Goal: Task Accomplishment & Management: Complete application form

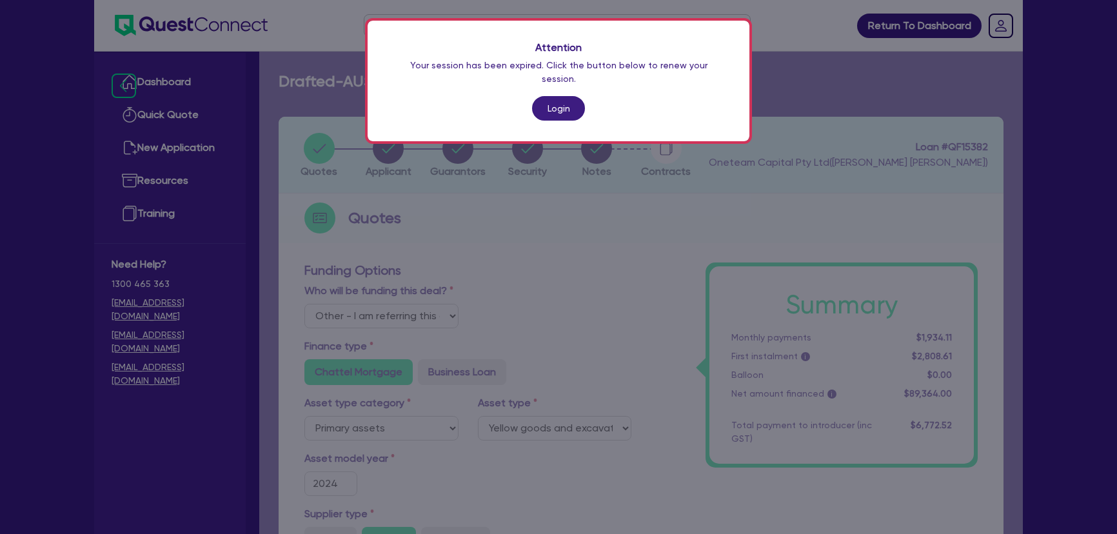
select select "Other"
select select "PRIMARY_ASSETS"
select select "YELLOW_GOODS_AND_EXCAVATORS"
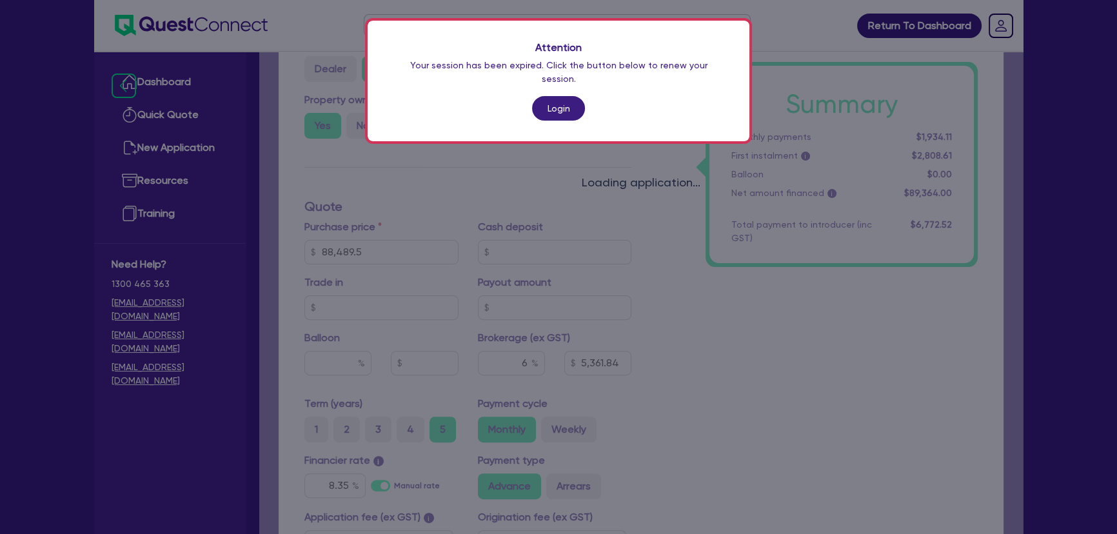
click at [554, 96] on link "Login" at bounding box center [558, 108] width 53 height 25
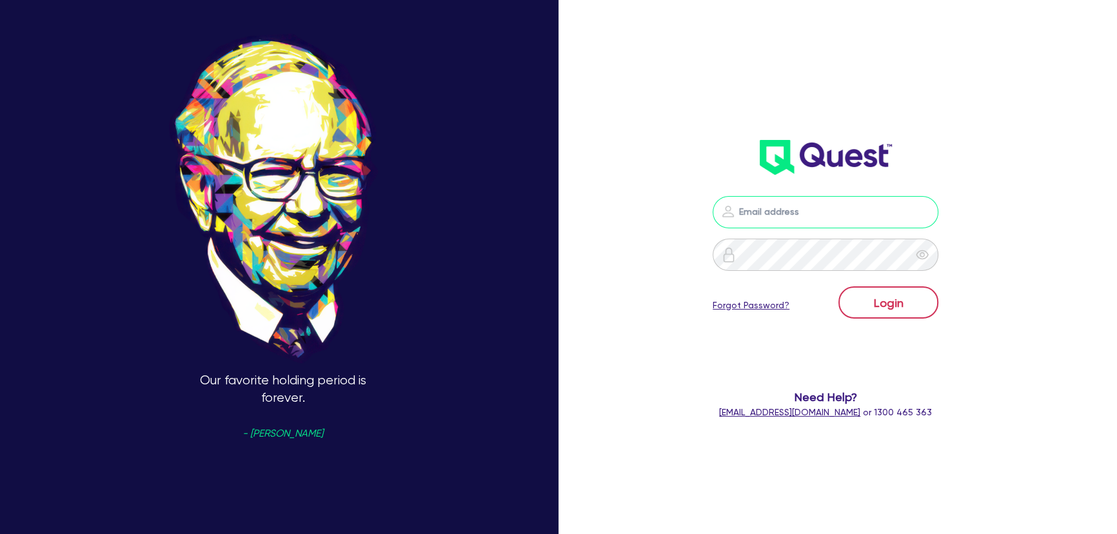
type input "joel.harding@quest.finance"
click at [900, 300] on button "Login" at bounding box center [888, 302] width 100 height 32
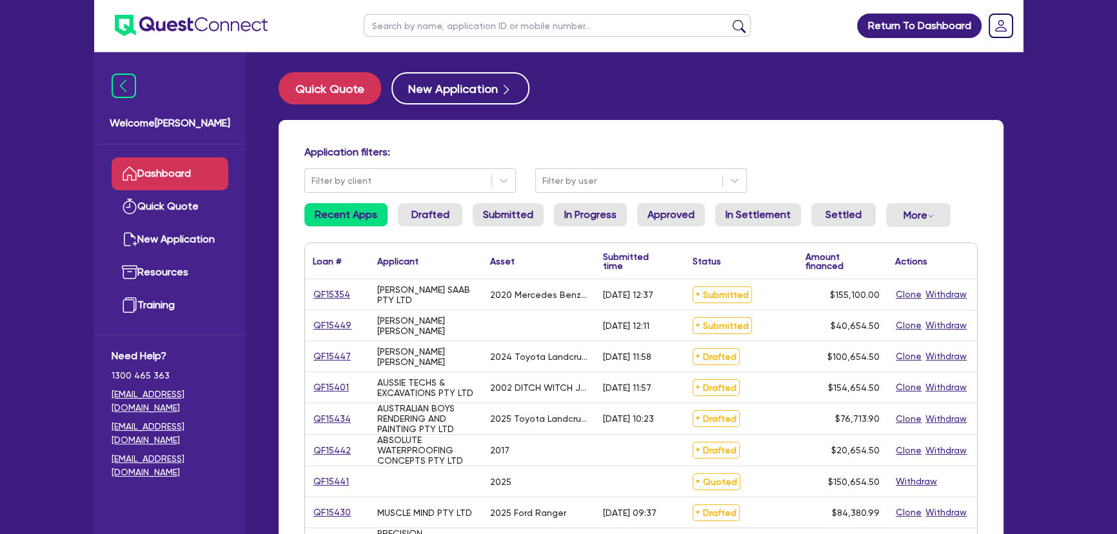
click at [521, 26] on input "text" at bounding box center [557, 25] width 387 height 23
type input "Jawwad"
click at [729, 19] on button "submit" at bounding box center [739, 28] width 21 height 18
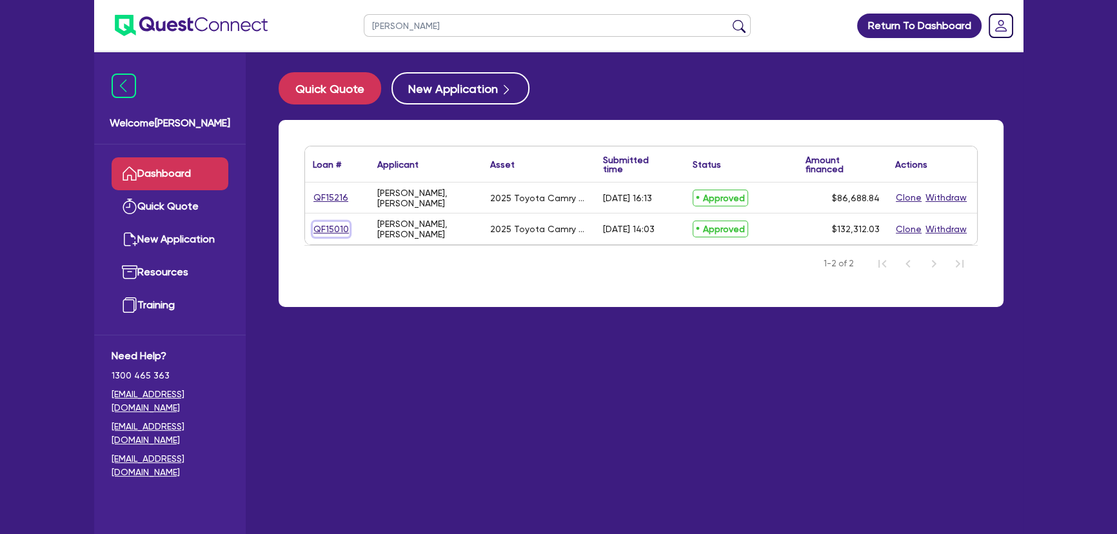
click at [340, 226] on link "QF15010" at bounding box center [331, 229] width 37 height 15
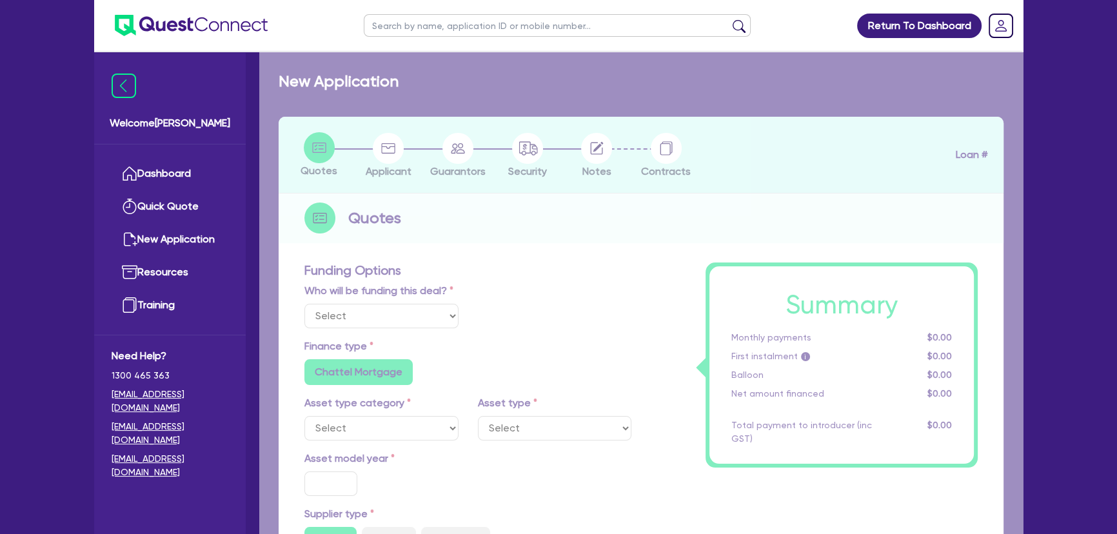
select select "Other"
select select "CARS_AND_LIGHT_TRUCKS"
type input "2025"
type input "131,817.03"
type input "3"
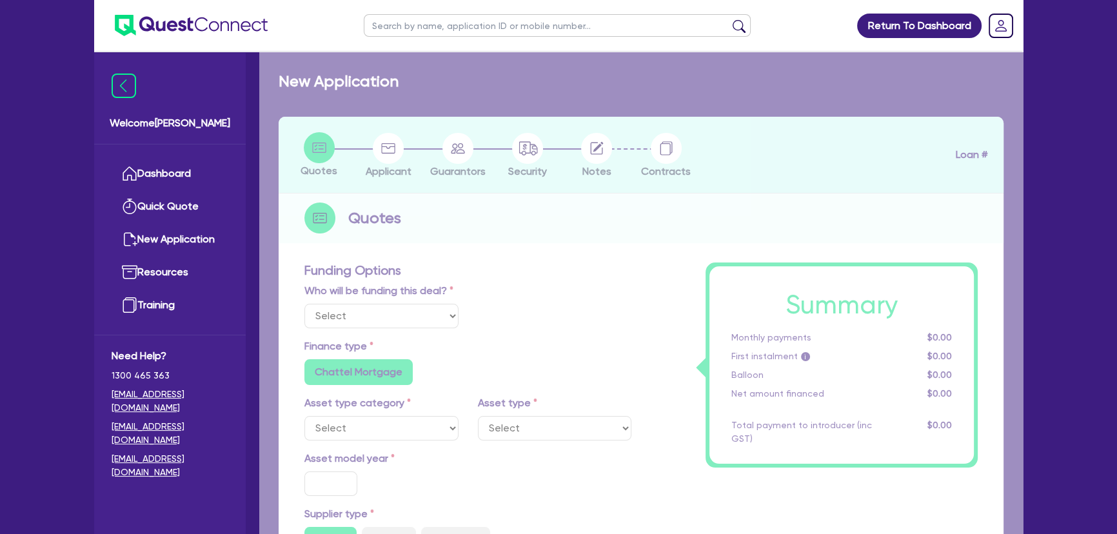
type input "3,969.36"
type input "6.7"
type input "450"
type input "318.18"
radio input "true"
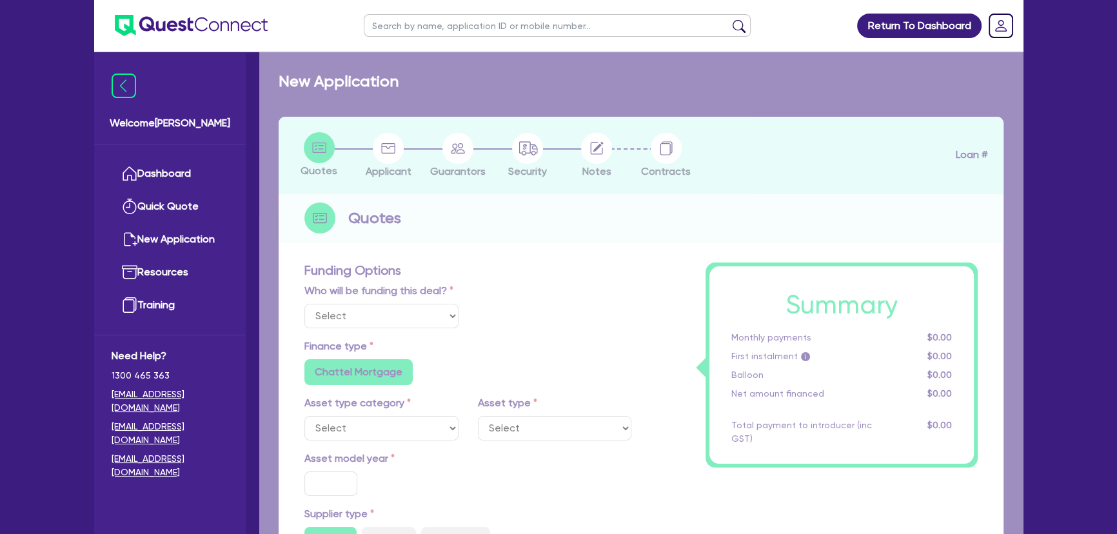
radio input "false"
select select "PASSENGER_VEHICLES"
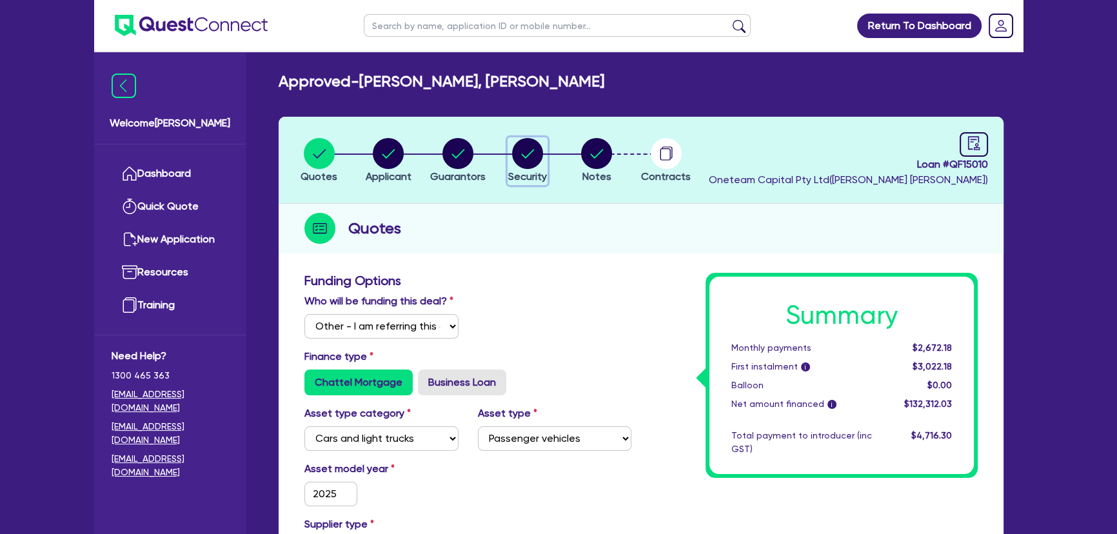
click at [534, 164] on circle "button" at bounding box center [527, 153] width 31 height 31
select select "CARS_AND_LIGHT_TRUCKS"
select select "PASSENGER_VEHICLES"
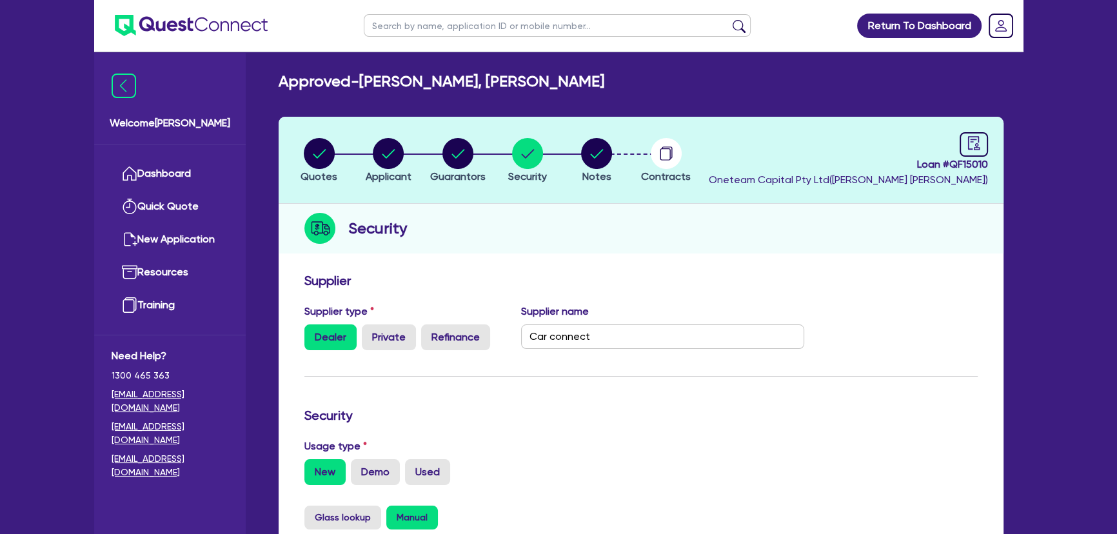
click at [581, 159] on li "Notes" at bounding box center [597, 159] width 70 height 45
click at [618, 148] on li "Notes" at bounding box center [597, 159] width 70 height 45
click at [709, 164] on header "Quotes Applicant Guarantors Security Notes Contracts Loan # QF15010 Oneteam Cap…" at bounding box center [641, 160] width 725 height 87
click at [665, 160] on icon "button" at bounding box center [665, 154] width 10 height 12
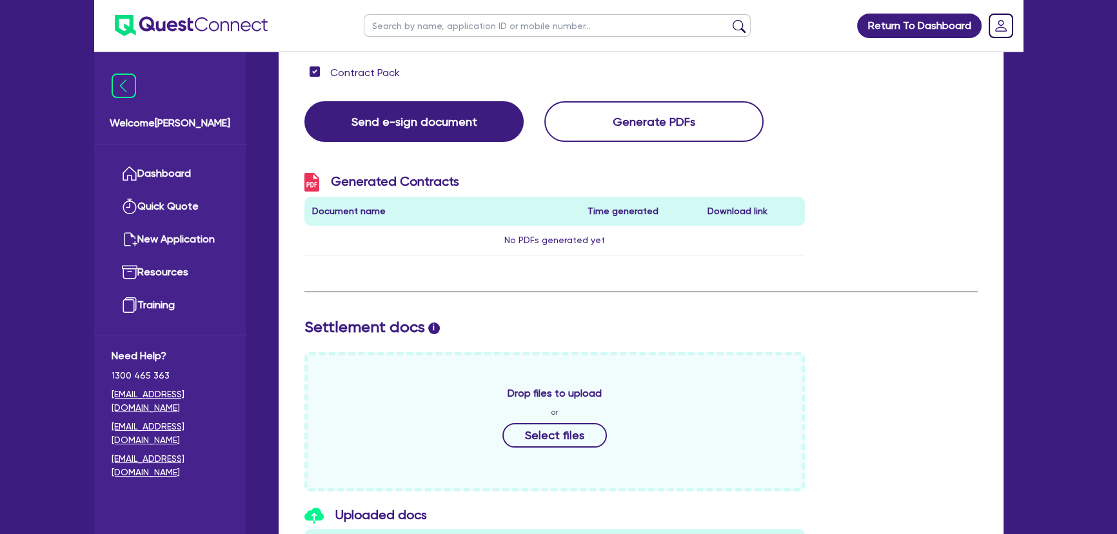
scroll to position [40, 0]
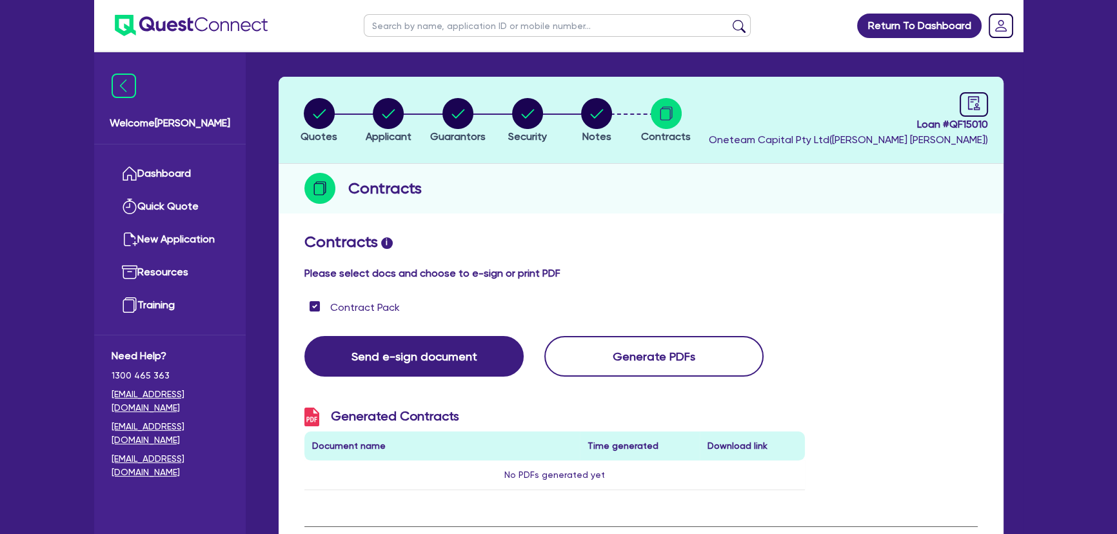
click at [578, 119] on li "Notes" at bounding box center [597, 119] width 70 height 45
click at [610, 117] on circle "button" at bounding box center [596, 113] width 31 height 31
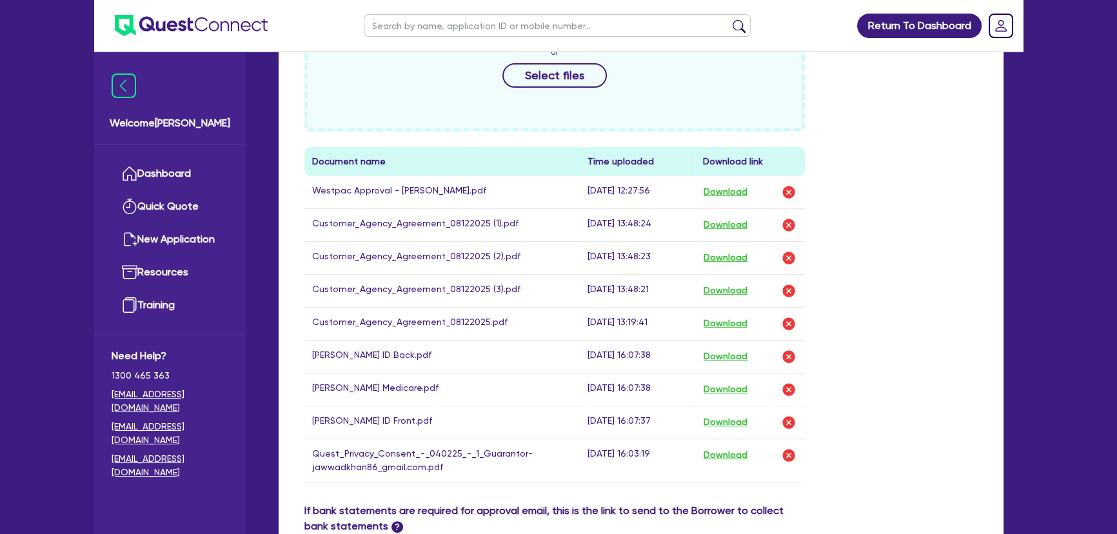
scroll to position [527, 0]
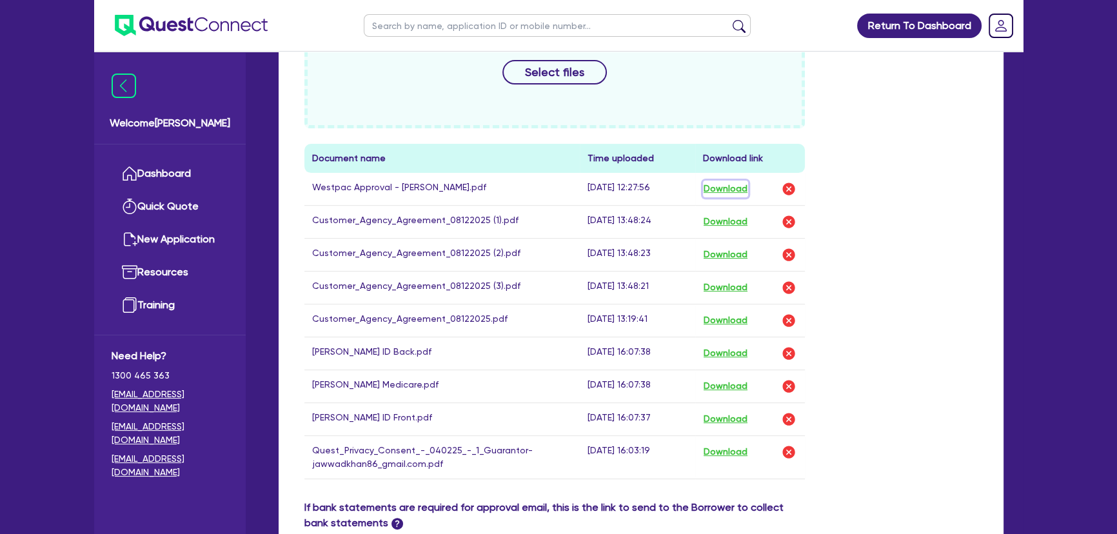
click at [727, 182] on button "Download" at bounding box center [725, 189] width 45 height 17
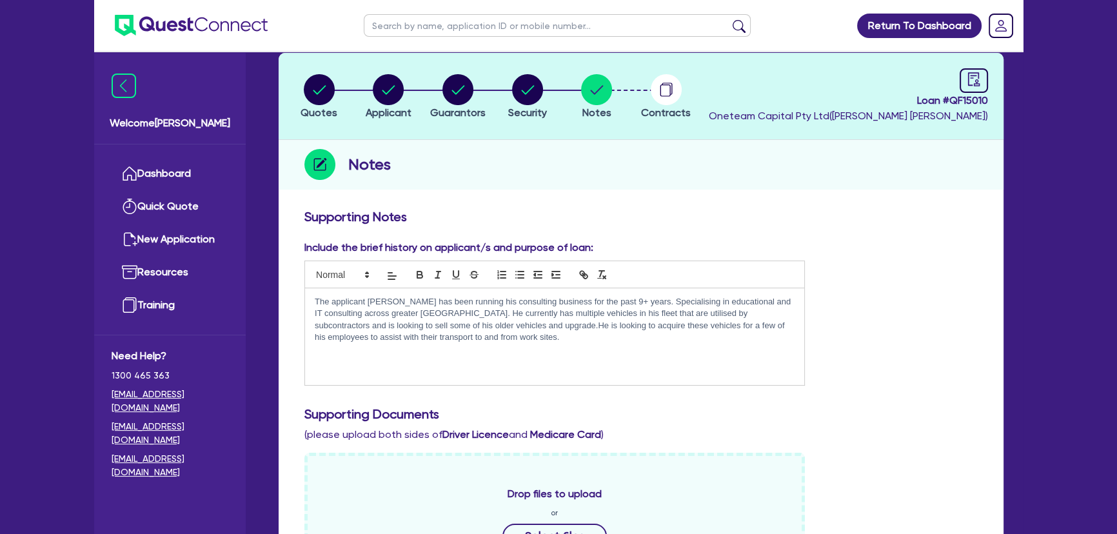
scroll to position [0, 0]
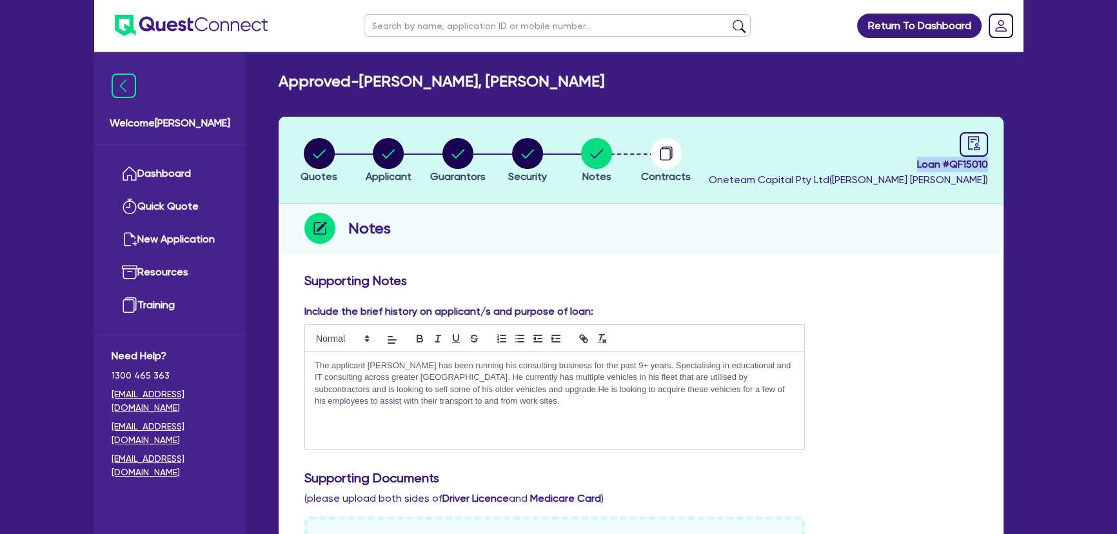
drag, startPoint x: 910, startPoint y: 157, endPoint x: 1021, endPoint y: 164, distance: 111.1
click at [307, 152] on circle "button" at bounding box center [319, 153] width 31 height 31
select select "Other"
select select "CARS_AND_LIGHT_TRUCKS"
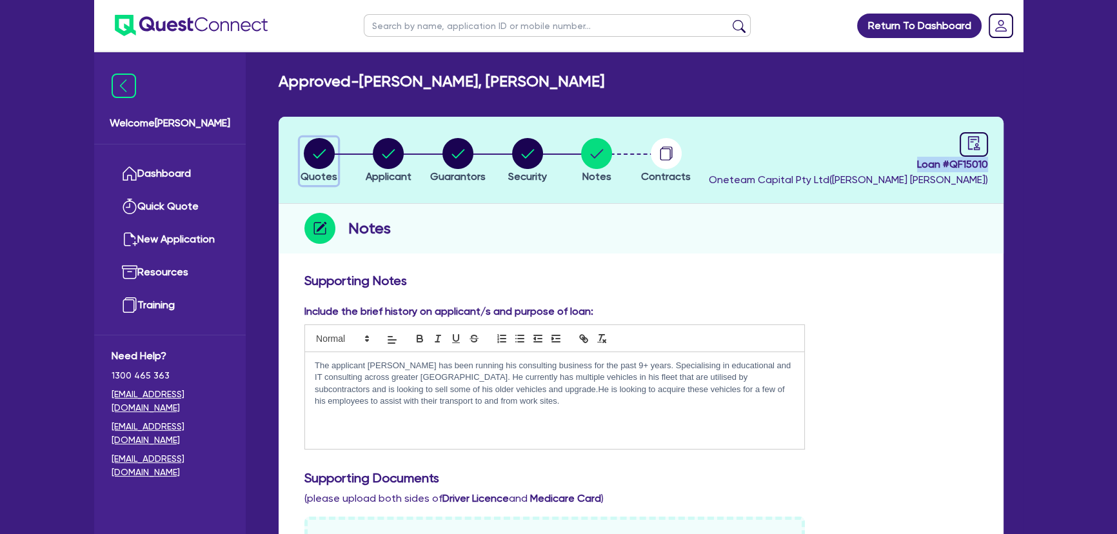
select select "PASSENGER_VEHICLES"
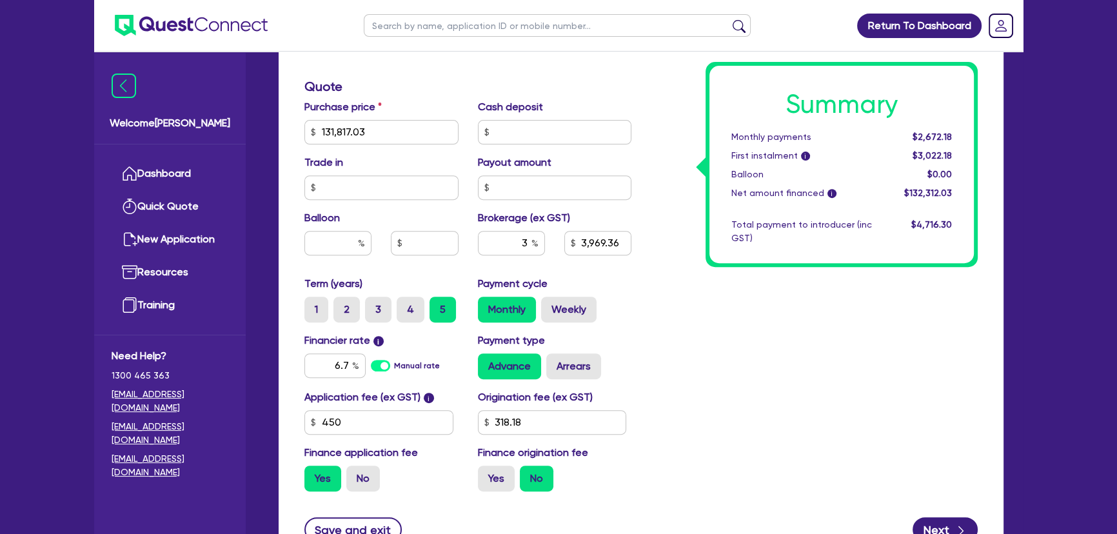
scroll to position [645, 0]
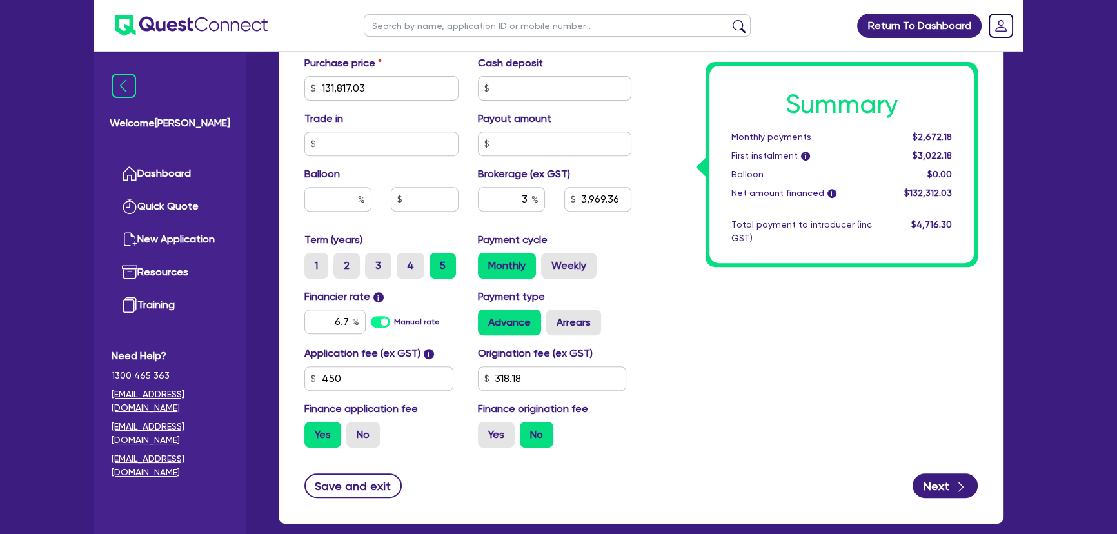
click at [794, 374] on div "Summary Monthly payments $2,672.18 First instalment i $3,022.18 Balloon $0.00 N…" at bounding box center [814, 43] width 346 height 830
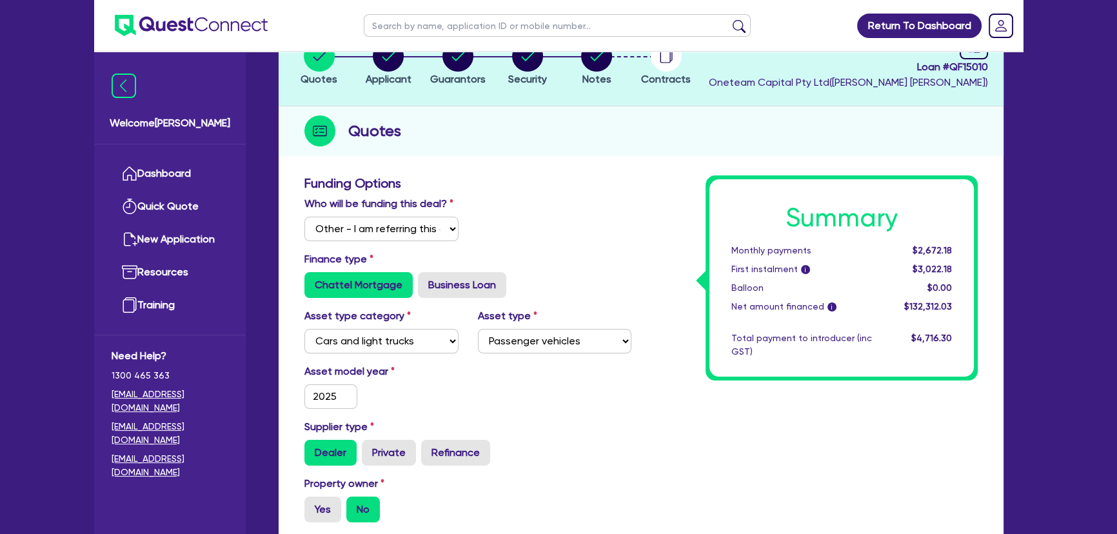
scroll to position [0, 0]
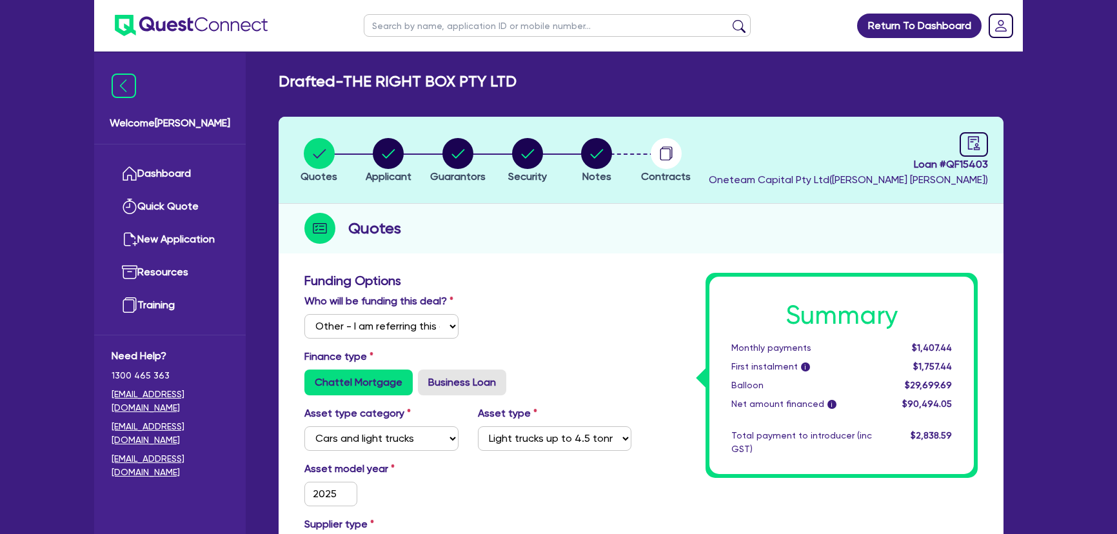
select select "Other"
select select "CARS_AND_LIGHT_TRUCKS"
select select "LIGHT_TRUCKS"
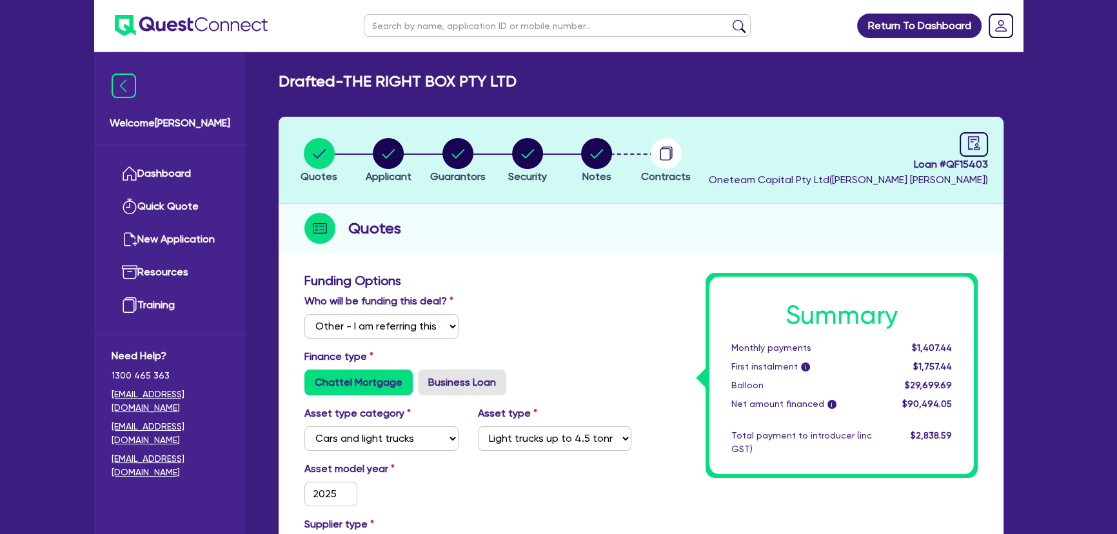
click at [490, 30] on input "text" at bounding box center [557, 25] width 387 height 23
paste input "QF15285"
type input "QF15285"
click button "submit" at bounding box center [739, 28] width 21 height 18
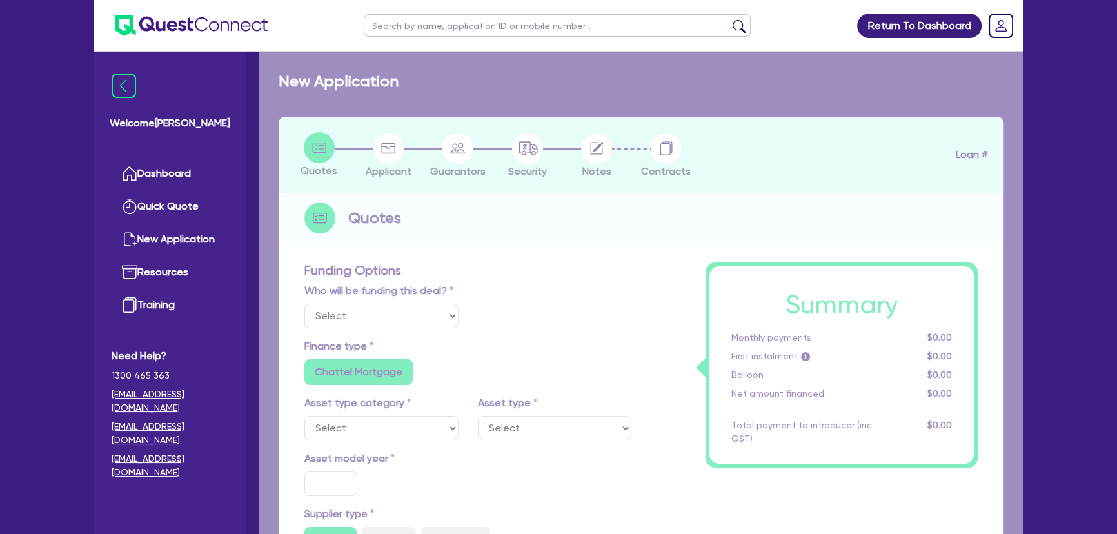
select select "Other"
select select "CARS_AND_LIGHT_TRUCKS"
type input "2015"
type input "20,000"
type input "1,000"
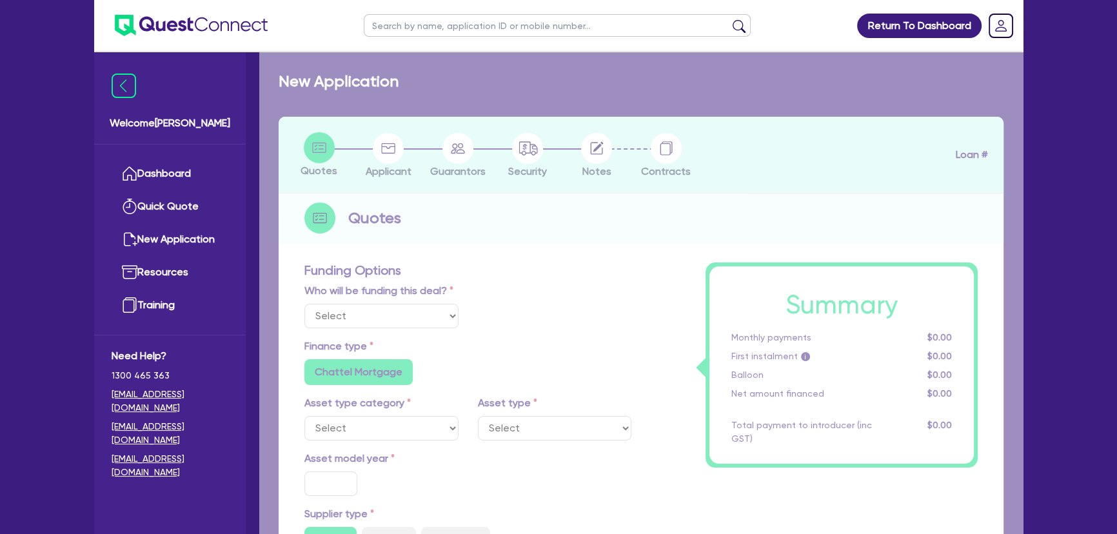
type input "5,000"
type input "7.27"
type input "1,119.58"
radio input "true"
type input "16.95"
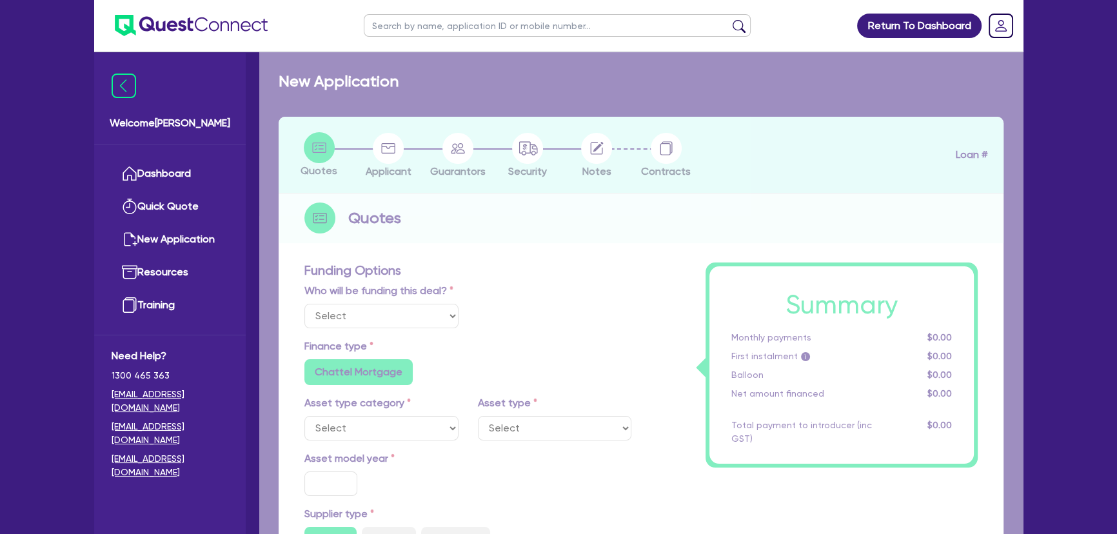
type input "590"
type input "1,272.73"
radio input "false"
radio input "true"
select select "VANS_AND_UTES"
